Goal: Complete application form

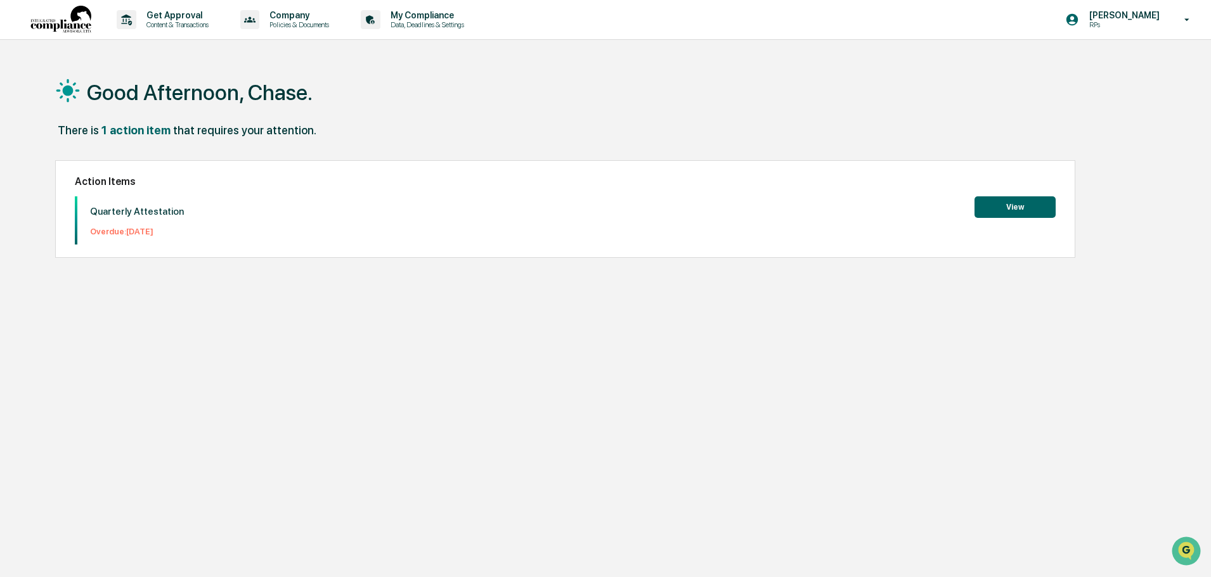
click at [982, 200] on button "View" at bounding box center [1014, 208] width 81 height 22
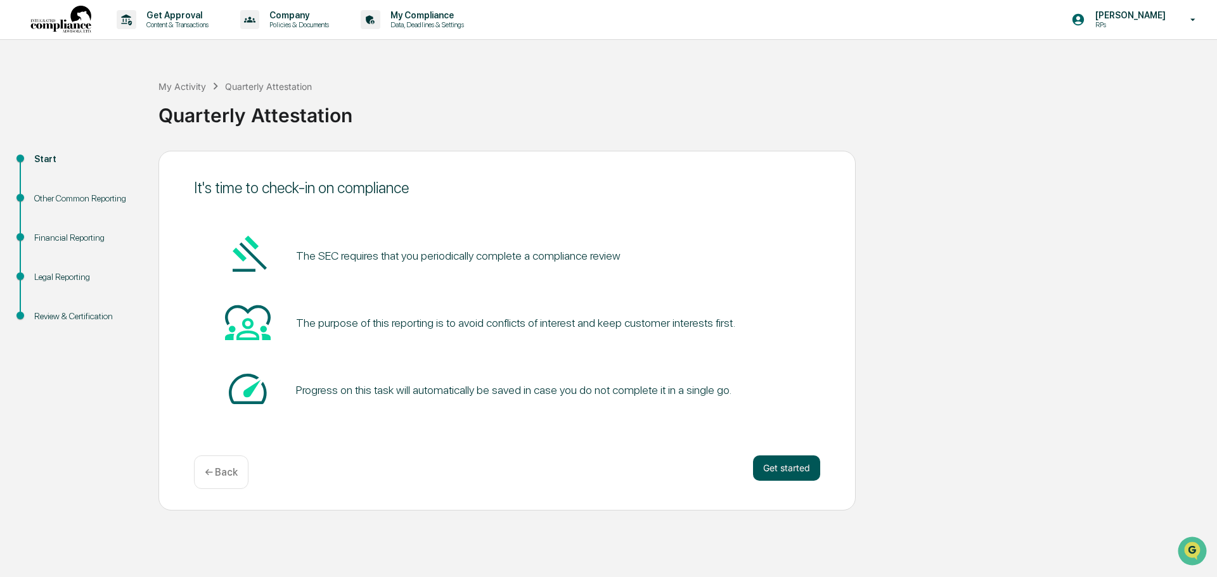
click at [770, 472] on button "Get started" at bounding box center [786, 468] width 67 height 25
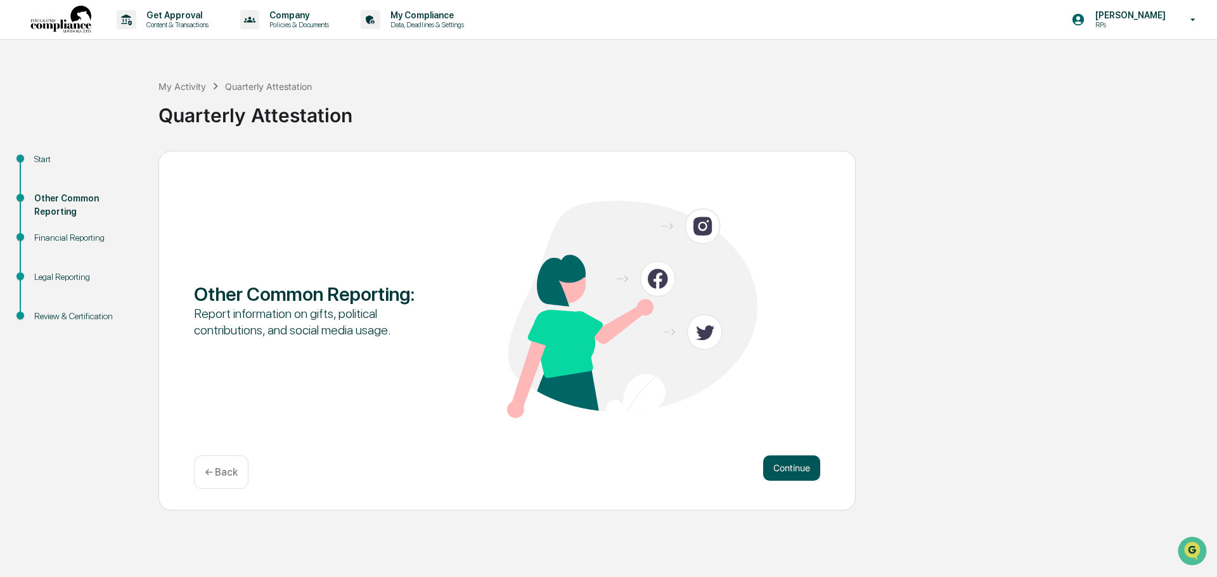
click at [802, 472] on button "Continue" at bounding box center [791, 468] width 57 height 25
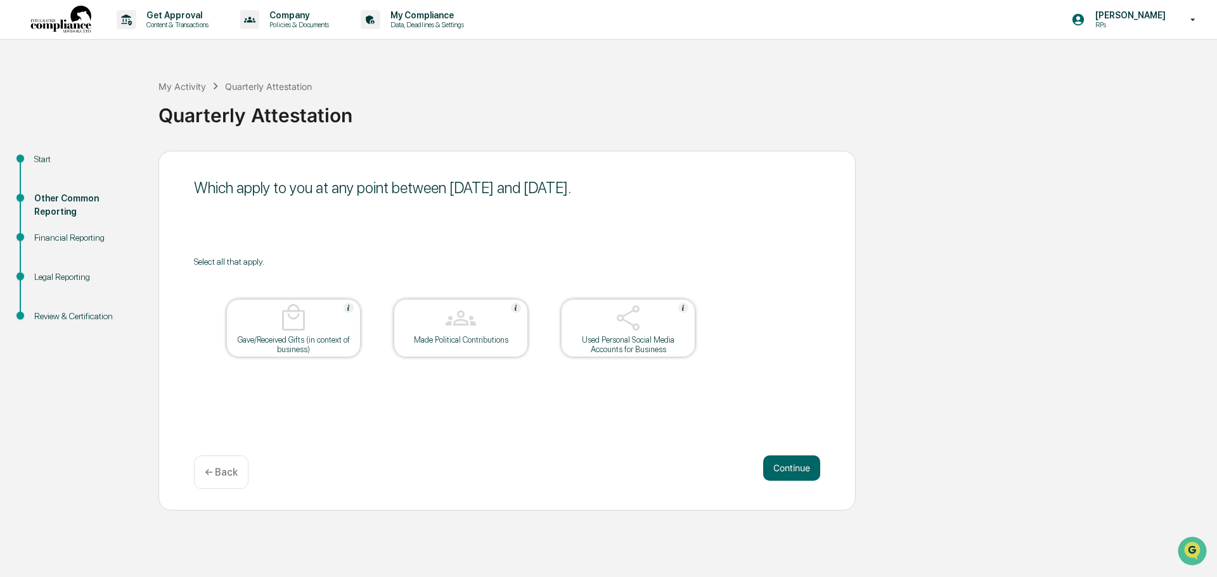
click at [799, 453] on div "Which apply to you at any point between [DATE] and [DATE]. Select all that appl…" at bounding box center [506, 331] width 697 height 360
click at [802, 466] on button "Continue" at bounding box center [791, 468] width 57 height 25
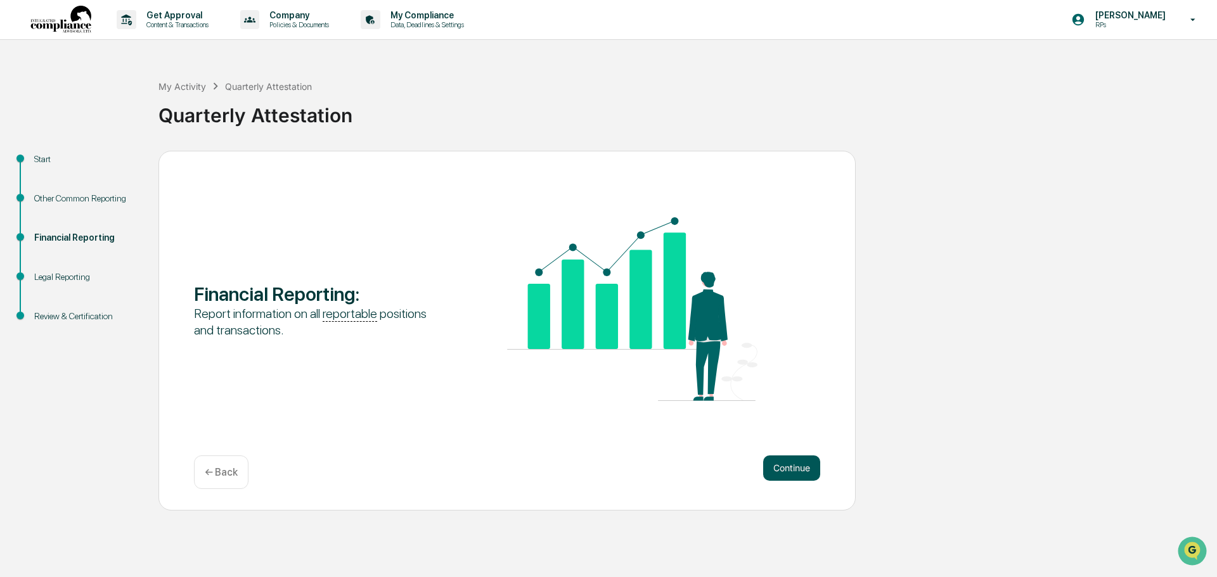
click at [804, 470] on button "Continue" at bounding box center [791, 468] width 57 height 25
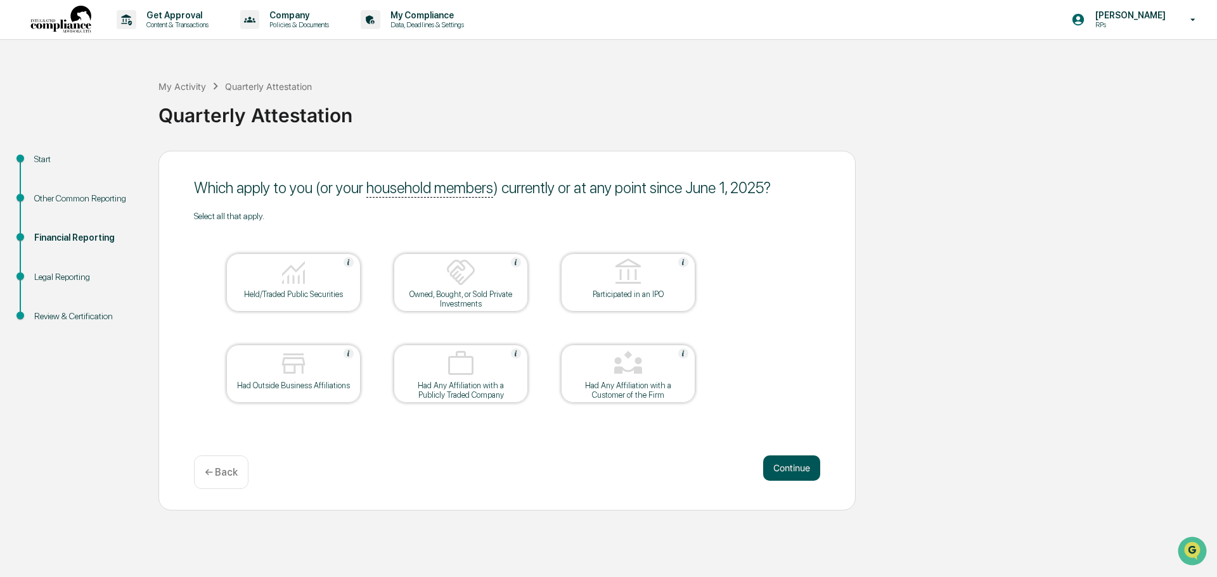
click at [793, 460] on button "Continue" at bounding box center [791, 468] width 57 height 25
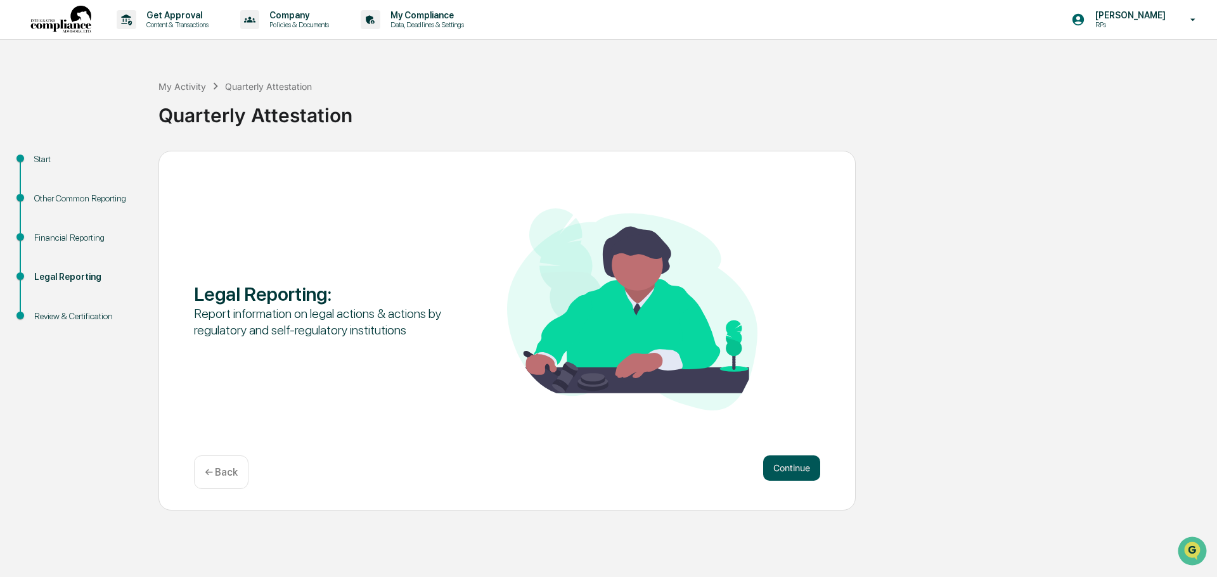
click at [789, 473] on button "Continue" at bounding box center [791, 468] width 57 height 25
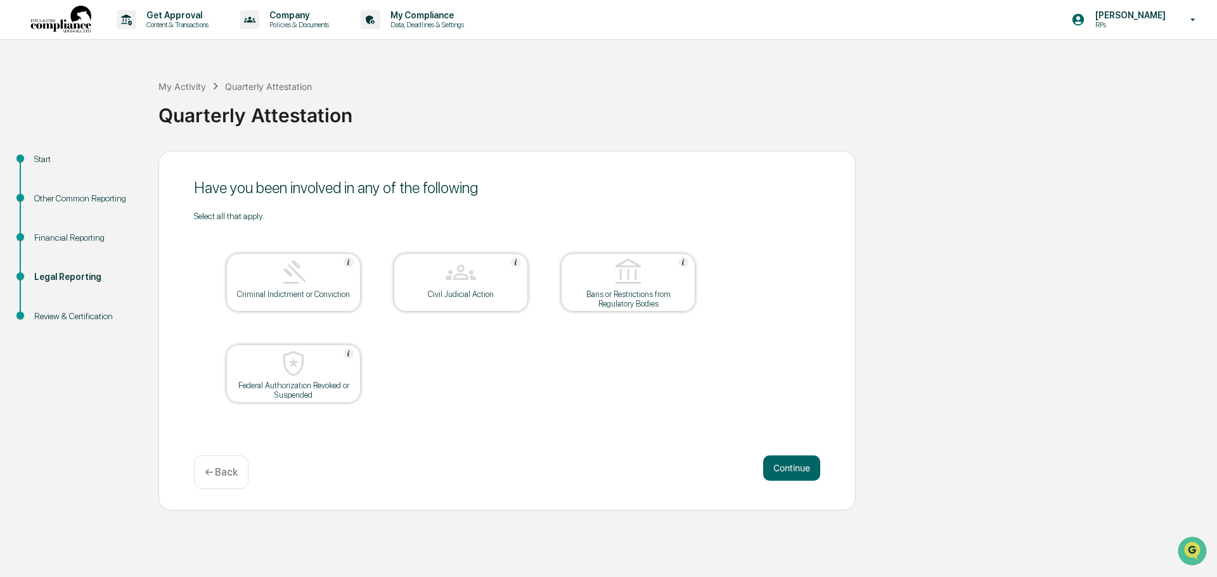
click at [789, 473] on button "Continue" at bounding box center [791, 468] width 57 height 25
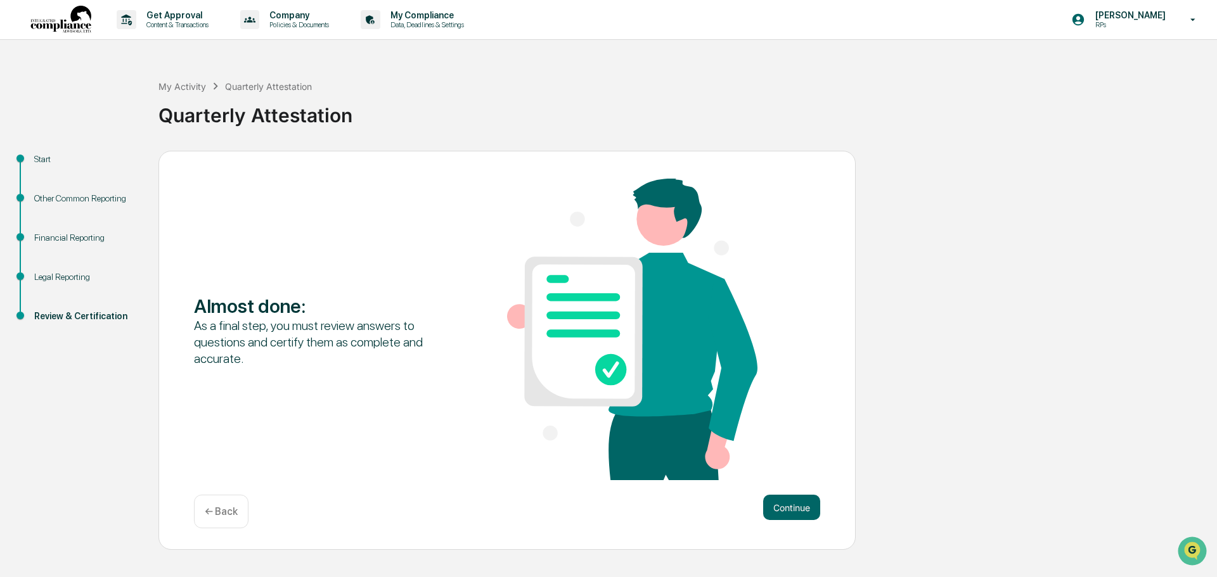
click at [789, 473] on div "Almost done : As a final step, you must review answers to questions and certify…" at bounding box center [507, 331] width 626 height 304
click at [795, 503] on button "Continue" at bounding box center [791, 507] width 57 height 25
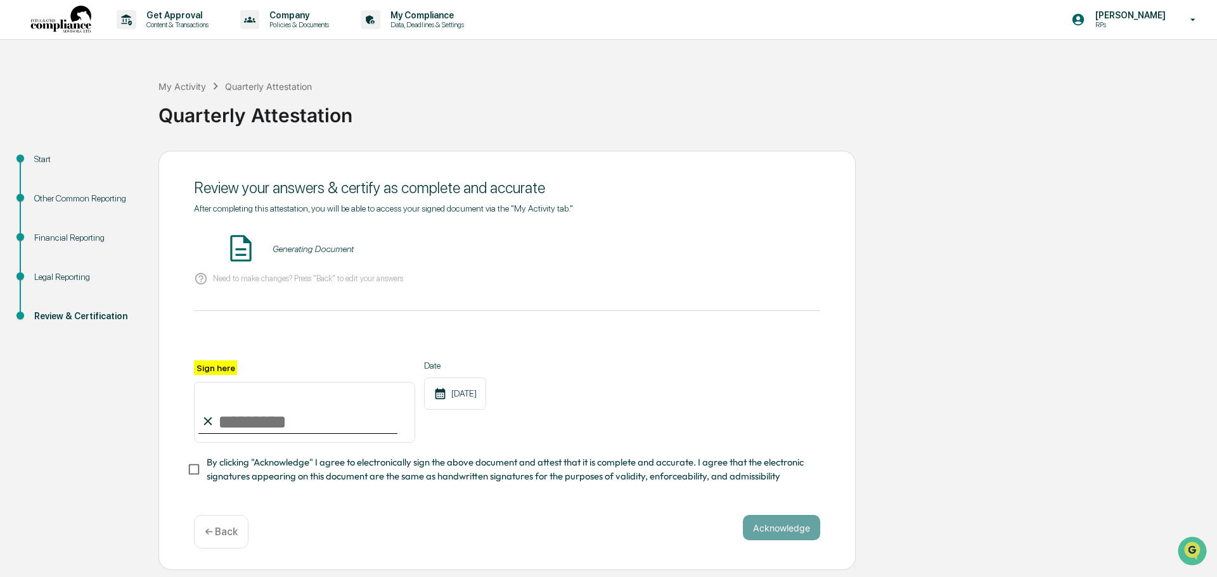
click at [265, 431] on input "Sign here" at bounding box center [304, 412] width 221 height 61
click at [233, 430] on input "**********" at bounding box center [304, 412] width 221 height 61
click at [237, 431] on input "**********" at bounding box center [304, 412] width 221 height 61
type input "**********"
click at [584, 361] on div "**********" at bounding box center [507, 402] width 626 height 82
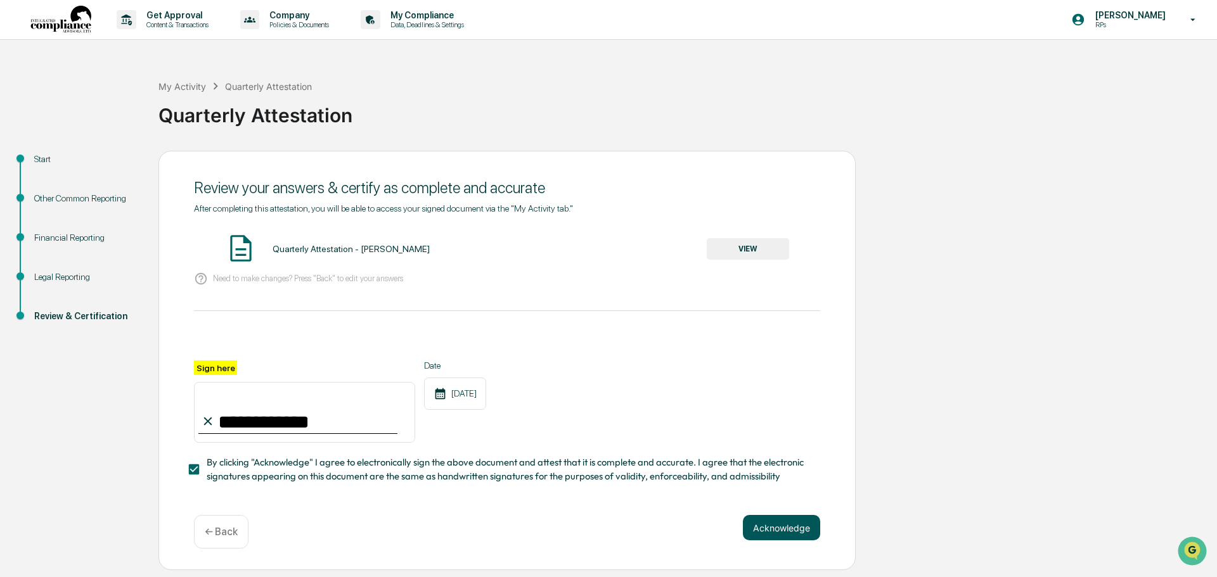
click at [796, 536] on button "Acknowledge" at bounding box center [781, 527] width 77 height 25
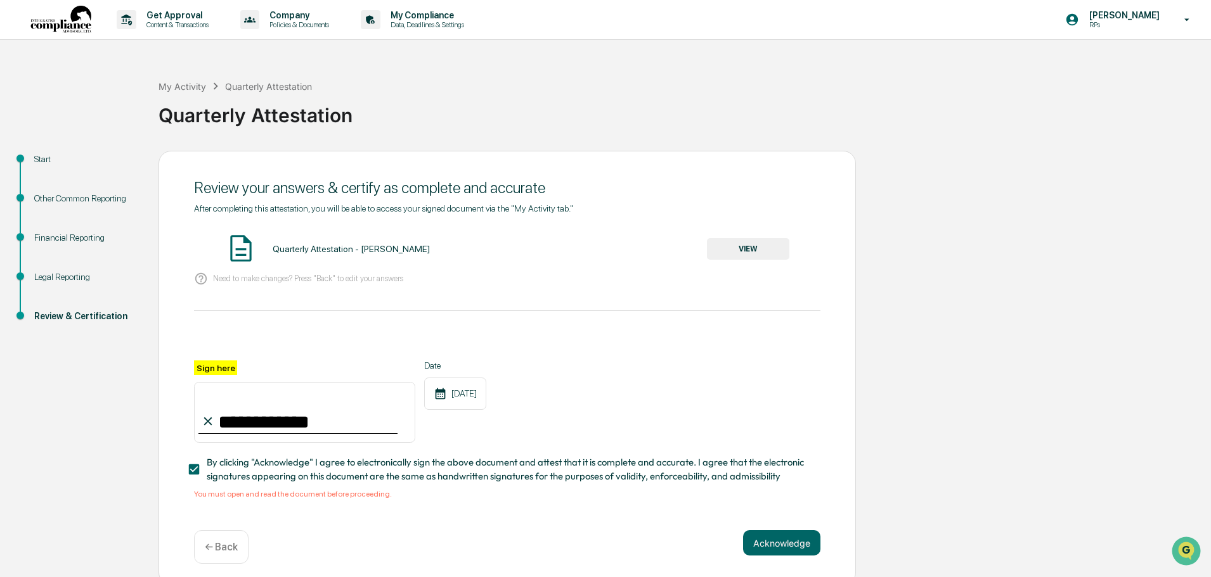
click at [750, 245] on button "VIEW" at bounding box center [748, 249] width 82 height 22
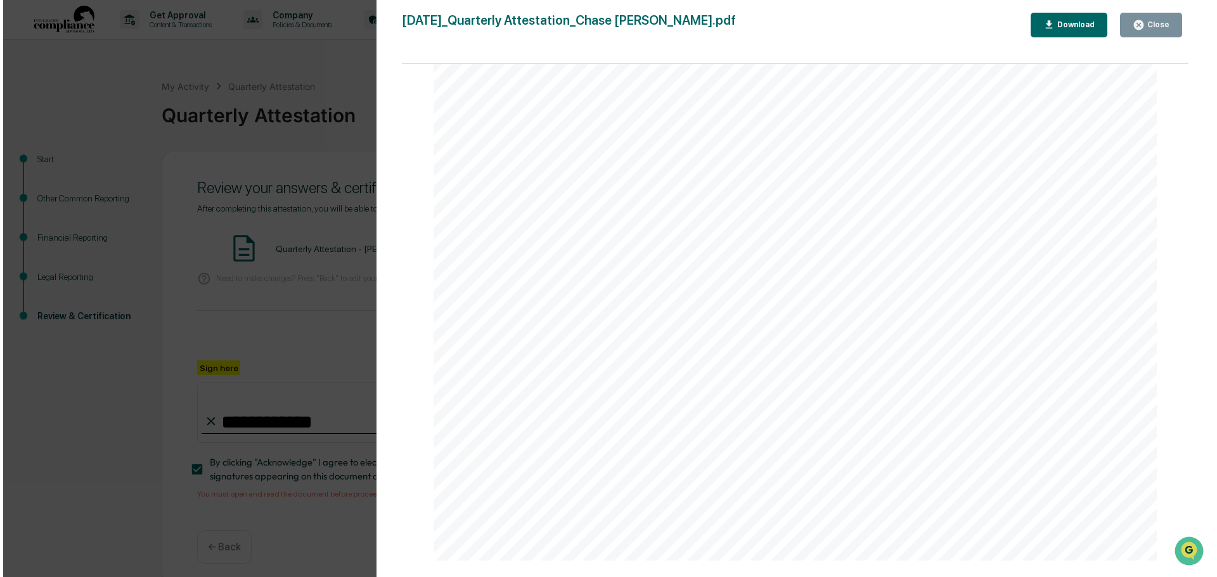
scroll to position [1078, 0]
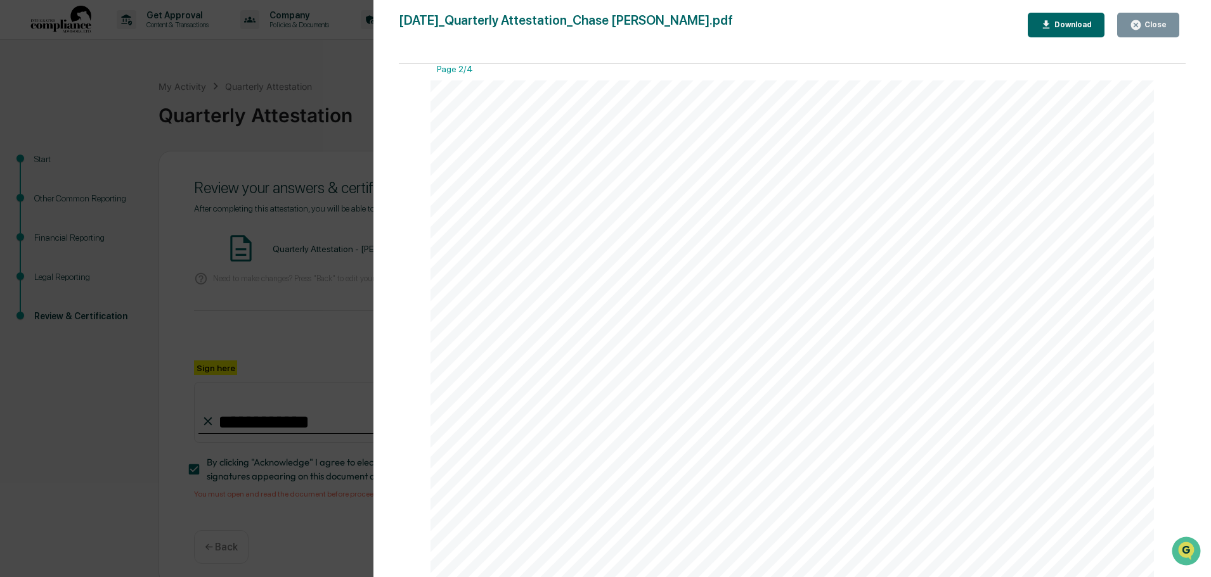
click at [330, 81] on div "Version History [DATE] 06:30 PM [PERSON_NAME] [DATE]_Quarterly Attestation_Chas…" at bounding box center [605, 288] width 1211 height 577
click at [219, 155] on div "Version History [DATE] 06:30 PM [PERSON_NAME] [DATE]_Quarterly Attestation_Chas…" at bounding box center [605, 288] width 1211 height 577
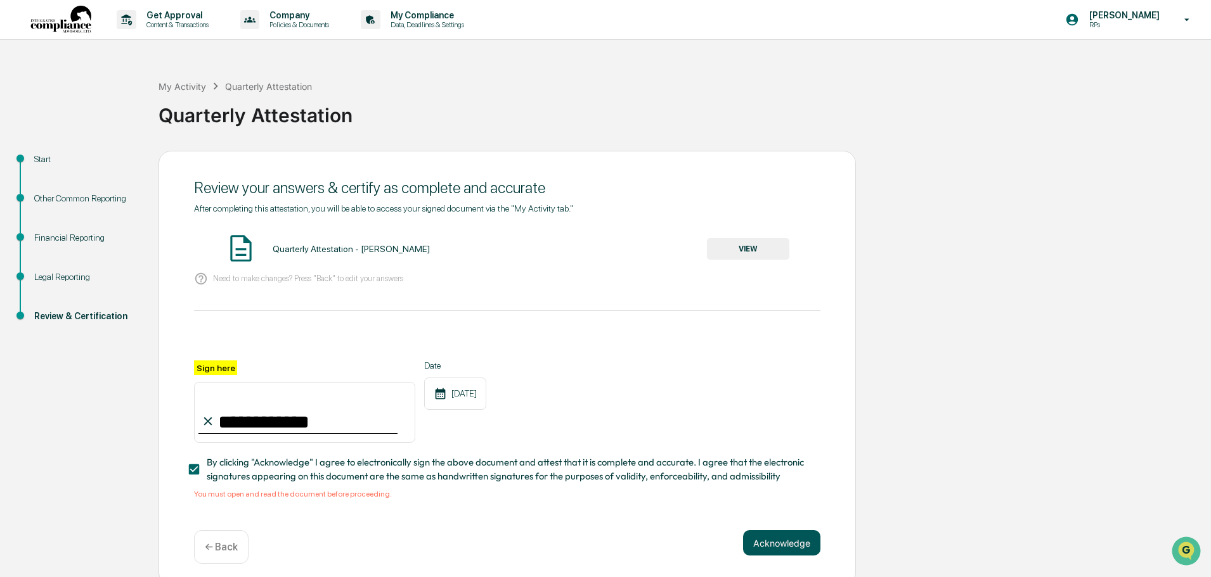
click at [775, 550] on button "Acknowledge" at bounding box center [781, 543] width 77 height 25
